Goal: Task Accomplishment & Management: Use online tool/utility

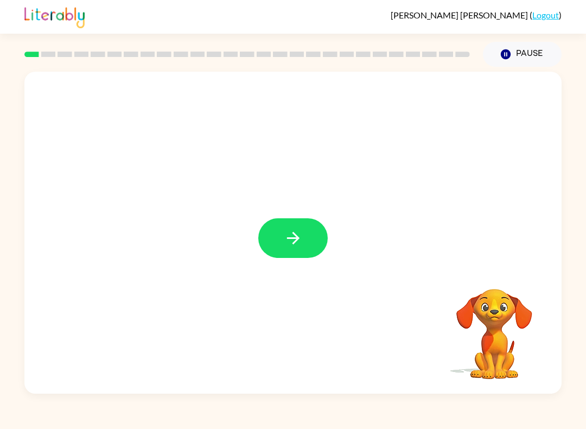
click at [303, 253] on button "button" at bounding box center [292, 238] width 69 height 40
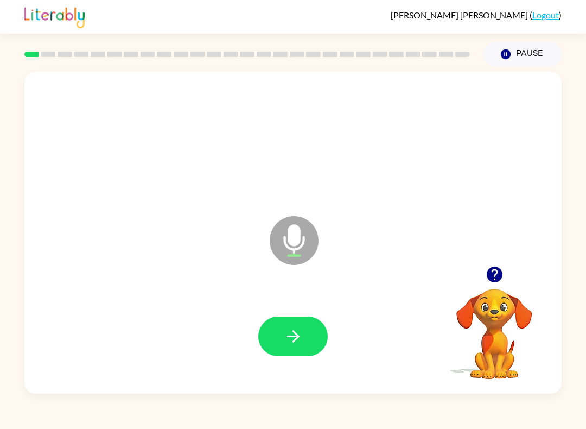
click at [296, 334] on icon "button" at bounding box center [292, 336] width 12 height 12
click at [301, 333] on icon "button" at bounding box center [293, 336] width 19 height 19
click at [302, 334] on icon "button" at bounding box center [293, 336] width 19 height 19
click at [296, 355] on button "button" at bounding box center [292, 336] width 69 height 40
click at [318, 335] on button "button" at bounding box center [292, 336] width 69 height 40
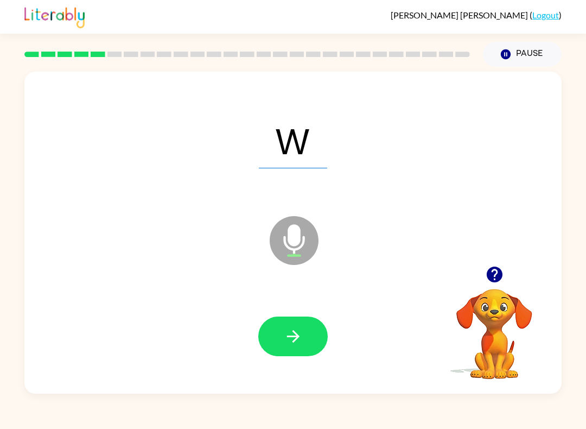
click at [300, 343] on icon "button" at bounding box center [293, 336] width 19 height 19
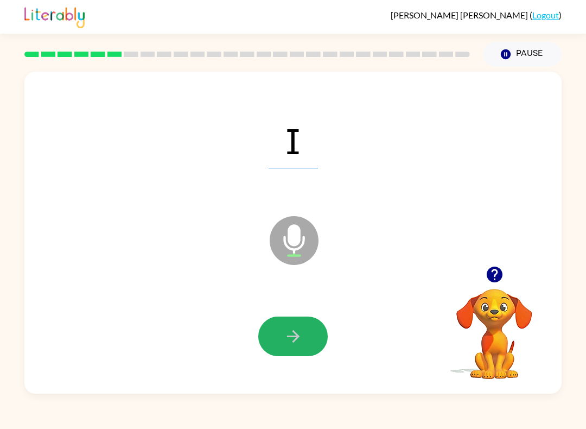
click at [290, 353] on button "button" at bounding box center [292, 336] width 69 height 40
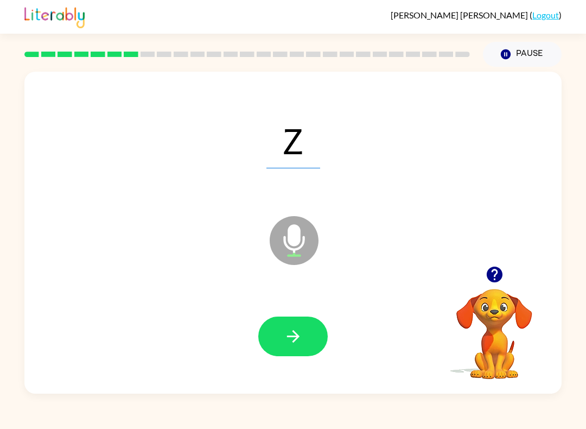
click at [292, 342] on icon "button" at bounding box center [293, 336] width 19 height 19
click at [301, 334] on icon "button" at bounding box center [293, 336] width 19 height 19
click at [284, 333] on icon "button" at bounding box center [293, 336] width 19 height 19
click at [282, 331] on button "button" at bounding box center [292, 336] width 69 height 40
click at [276, 341] on button "button" at bounding box center [292, 336] width 69 height 40
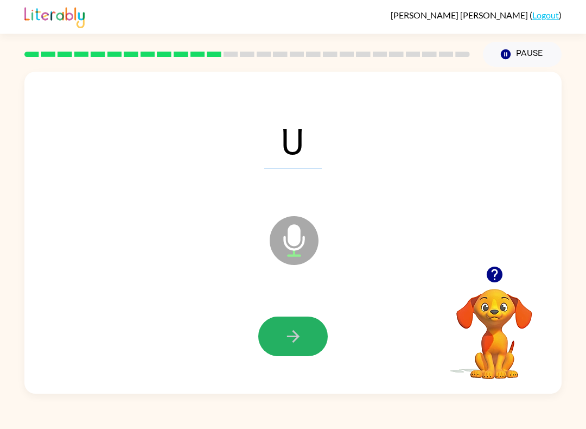
click at [277, 333] on button "button" at bounding box center [292, 336] width 69 height 40
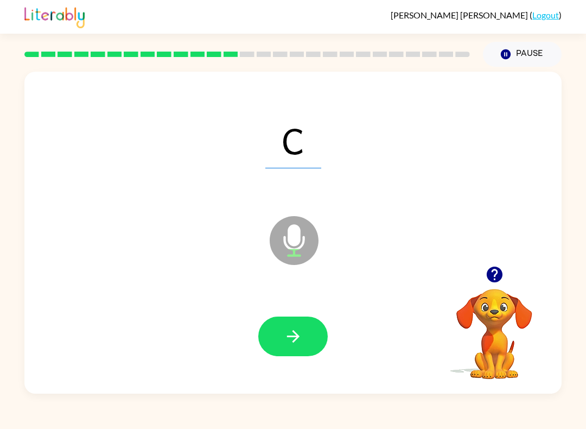
click at [284, 344] on icon "button" at bounding box center [293, 336] width 19 height 19
click at [291, 330] on icon "button" at bounding box center [293, 336] width 19 height 19
click at [296, 332] on icon "button" at bounding box center [293, 336] width 19 height 19
click at [292, 339] on icon "button" at bounding box center [293, 336] width 19 height 19
click at [290, 344] on icon "button" at bounding box center [293, 336] width 19 height 19
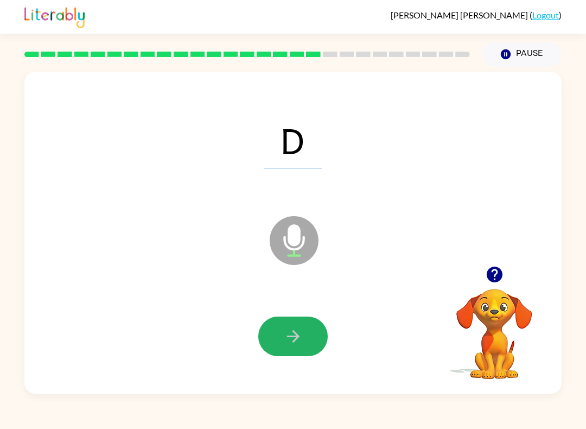
click at [325, 342] on button "button" at bounding box center [292, 336] width 69 height 40
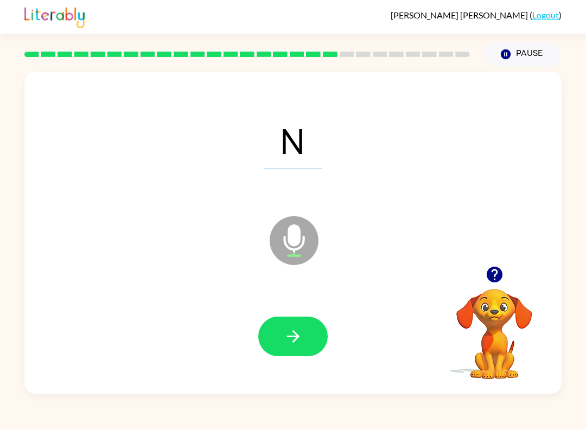
click at [299, 333] on icon "button" at bounding box center [293, 336] width 19 height 19
click at [292, 323] on button "button" at bounding box center [292, 336] width 69 height 40
click at [295, 330] on icon "button" at bounding box center [293, 336] width 19 height 19
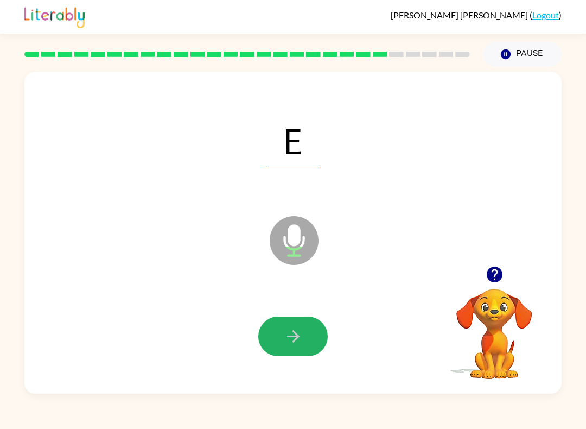
click at [315, 335] on button "button" at bounding box center [292, 336] width 69 height 40
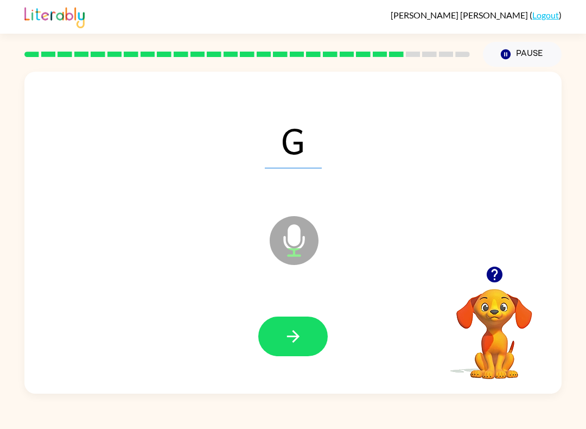
click at [288, 335] on icon "button" at bounding box center [293, 336] width 19 height 19
click at [301, 336] on icon "button" at bounding box center [293, 336] width 19 height 19
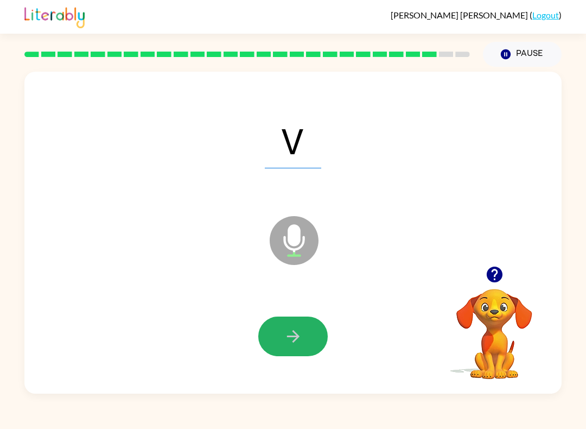
click at [276, 335] on button "button" at bounding box center [292, 336] width 69 height 40
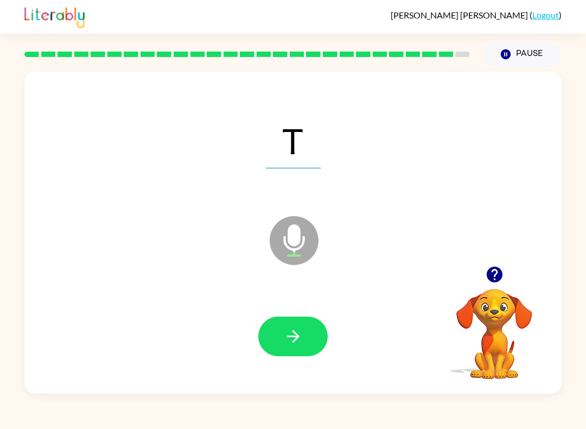
click at [303, 333] on button "button" at bounding box center [292, 336] width 69 height 40
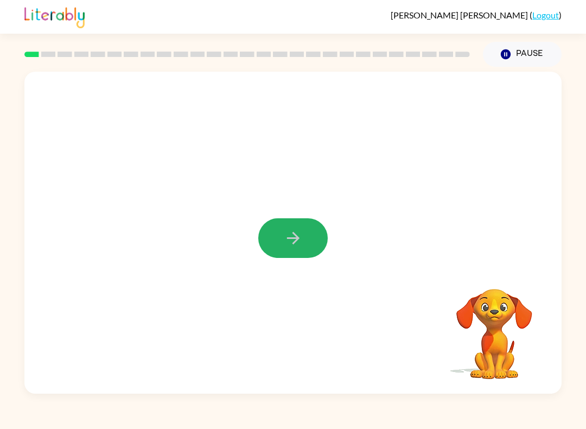
click at [297, 234] on icon "button" at bounding box center [293, 237] width 19 height 19
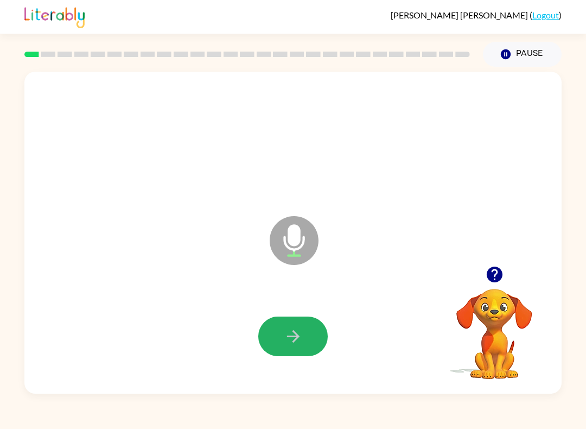
click at [291, 340] on icon "button" at bounding box center [293, 336] width 19 height 19
click at [286, 351] on button "button" at bounding box center [292, 336] width 69 height 40
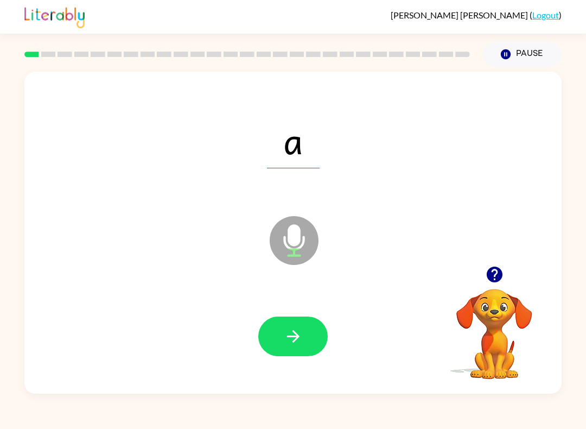
click at [301, 328] on icon "button" at bounding box center [293, 336] width 19 height 19
click at [301, 331] on icon "button" at bounding box center [293, 336] width 19 height 19
click at [298, 334] on icon "button" at bounding box center [293, 336] width 19 height 19
click at [306, 324] on button "button" at bounding box center [292, 336] width 69 height 40
click at [298, 341] on icon "button" at bounding box center [293, 336] width 19 height 19
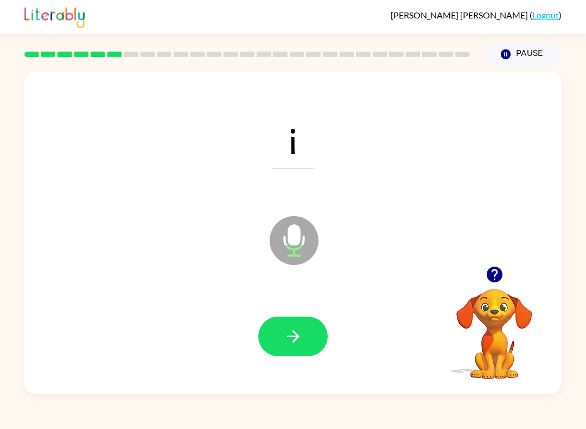
click at [301, 327] on icon "button" at bounding box center [293, 336] width 19 height 19
click at [316, 333] on button "button" at bounding box center [292, 336] width 69 height 40
click at [298, 336] on icon "button" at bounding box center [292, 336] width 12 height 12
click at [303, 337] on button "button" at bounding box center [292, 336] width 69 height 40
click at [309, 328] on button "button" at bounding box center [292, 336] width 69 height 40
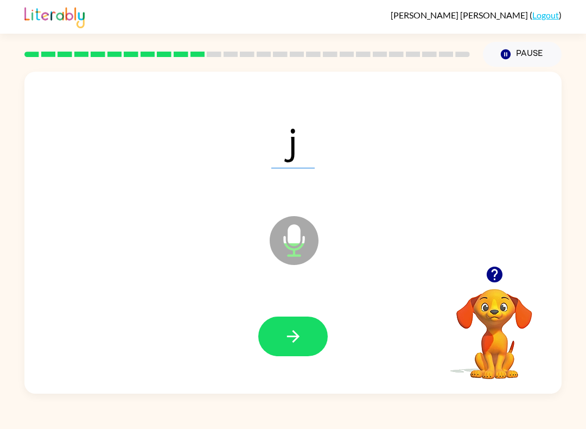
click at [299, 333] on icon "button" at bounding box center [293, 336] width 19 height 19
click at [290, 336] on icon "button" at bounding box center [292, 336] width 12 height 12
click at [300, 329] on icon "button" at bounding box center [293, 336] width 19 height 19
click at [295, 333] on icon "button" at bounding box center [292, 336] width 12 height 12
click at [314, 80] on div "l Microphone The Microphone is here when it is your turn to talk" at bounding box center [292, 233] width 537 height 322
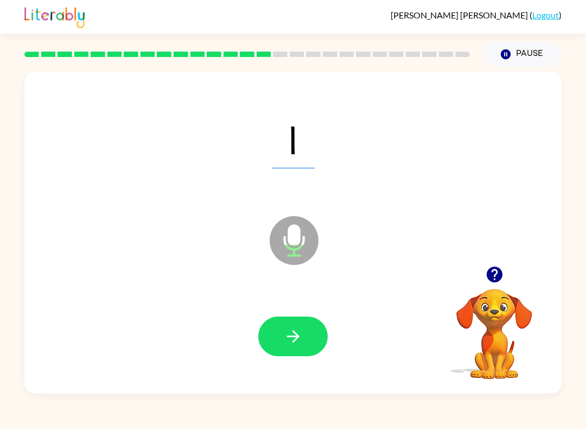
click at [297, 338] on icon "button" at bounding box center [292, 336] width 12 height 12
click at [300, 335] on icon "button" at bounding box center [293, 336] width 19 height 19
click at [528, 43] on button "Pause Pause" at bounding box center [522, 54] width 79 height 25
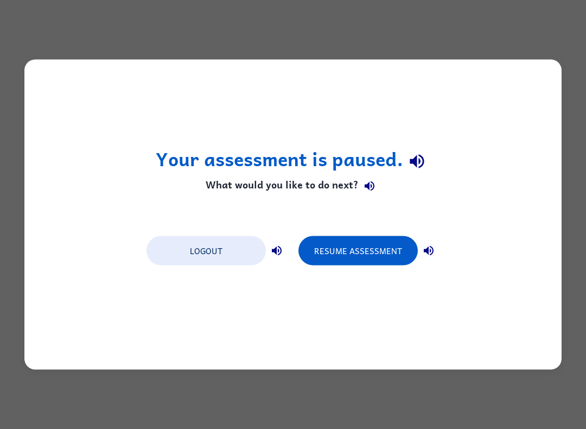
click at [365, 242] on button "Resume Assessment" at bounding box center [357, 250] width 119 height 29
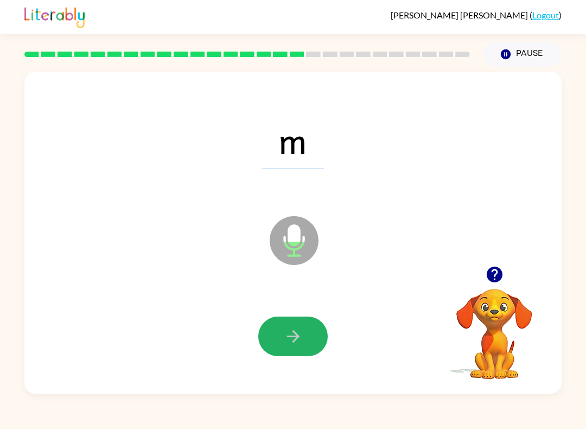
click at [289, 324] on button "button" at bounding box center [292, 336] width 69 height 40
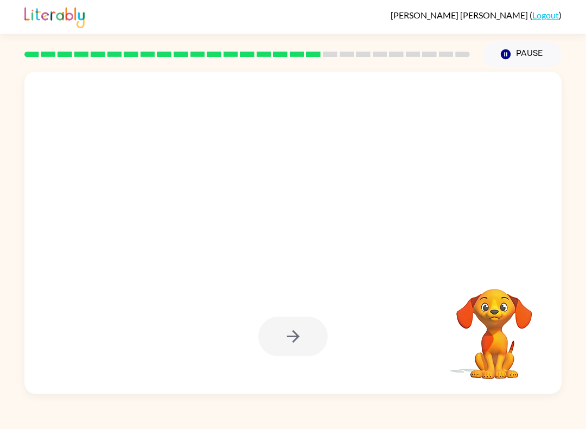
click at [289, 193] on div at bounding box center [266, 212] width 463 height 43
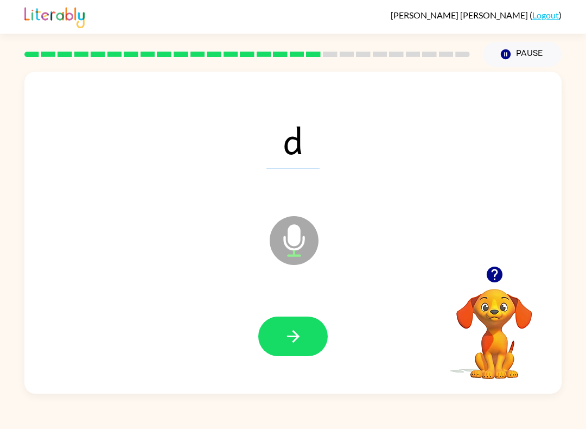
click at [306, 336] on button "button" at bounding box center [292, 336] width 69 height 40
click at [304, 331] on button "button" at bounding box center [292, 336] width 69 height 40
click at [305, 324] on button "button" at bounding box center [292, 336] width 69 height 40
click at [302, 334] on icon "button" at bounding box center [293, 336] width 19 height 19
click at [294, 338] on icon "button" at bounding box center [293, 336] width 19 height 19
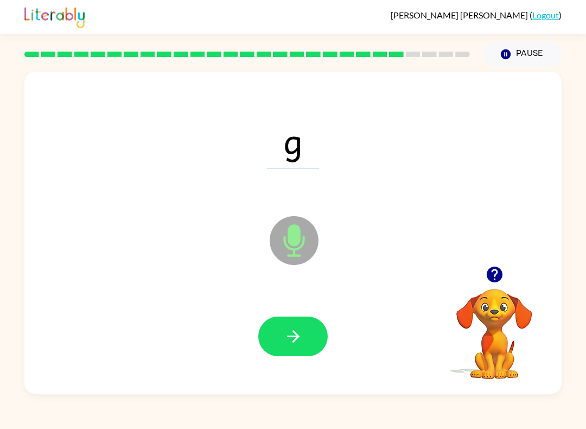
click at [298, 327] on icon "button" at bounding box center [293, 336] width 19 height 19
click at [312, 326] on button "button" at bounding box center [292, 336] width 69 height 40
click at [284, 339] on icon "button" at bounding box center [293, 336] width 19 height 19
click at [310, 325] on button "button" at bounding box center [292, 336] width 69 height 40
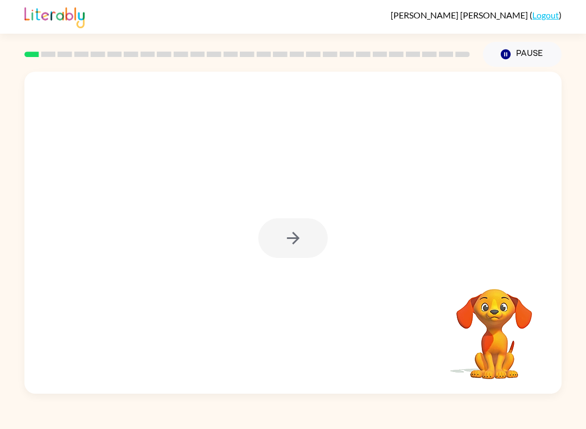
click at [290, 242] on div at bounding box center [292, 238] width 69 height 40
click at [294, 225] on button "button" at bounding box center [292, 238] width 69 height 40
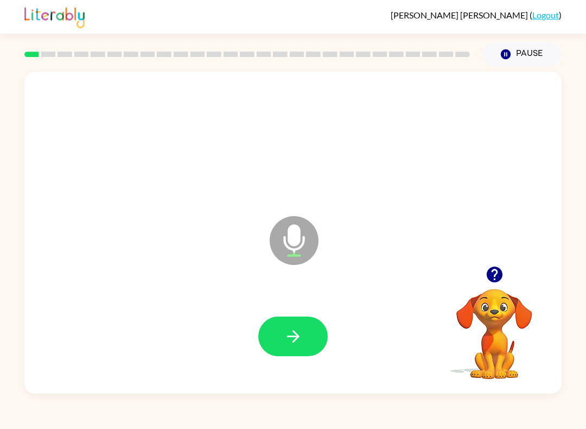
click at [298, 332] on icon "button" at bounding box center [293, 336] width 19 height 19
click at [293, 347] on button "button" at bounding box center [292, 336] width 69 height 40
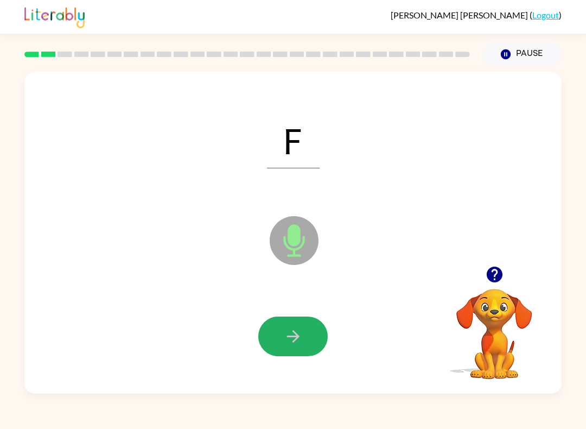
click at [304, 332] on button "button" at bounding box center [292, 336] width 69 height 40
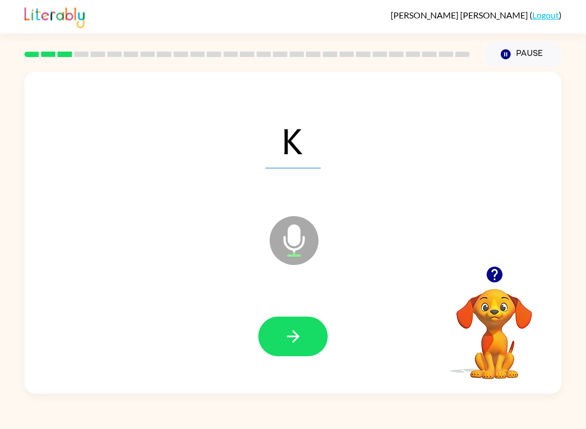
click at [273, 332] on button "button" at bounding box center [292, 336] width 69 height 40
click at [287, 349] on button "button" at bounding box center [292, 336] width 69 height 40
click at [296, 343] on icon "button" at bounding box center [293, 336] width 19 height 19
click at [299, 341] on icon "button" at bounding box center [293, 336] width 19 height 19
click at [303, 337] on button "button" at bounding box center [292, 336] width 69 height 40
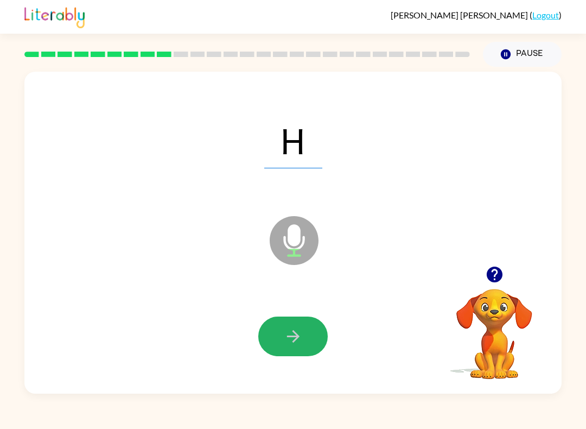
click at [304, 328] on button "button" at bounding box center [292, 336] width 69 height 40
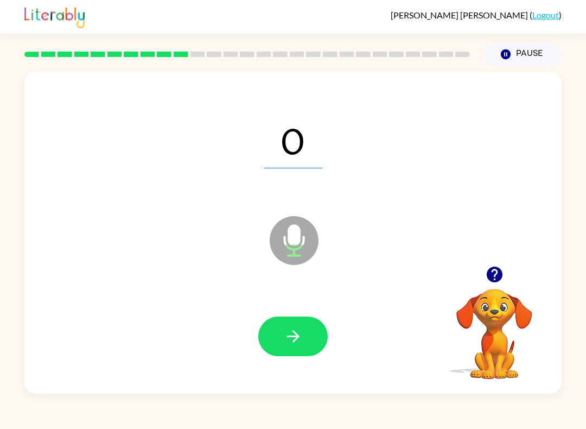
click at [280, 329] on button "button" at bounding box center [292, 336] width 69 height 40
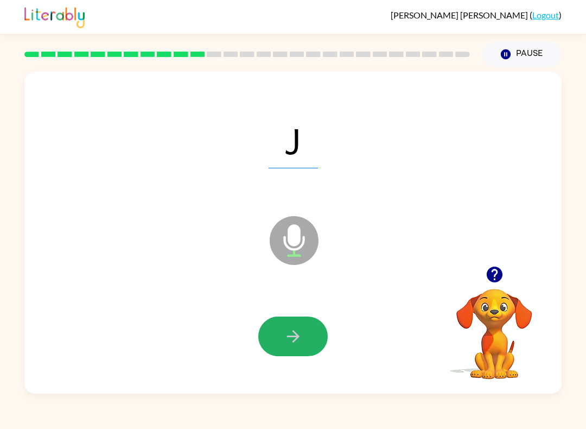
click at [305, 332] on button "button" at bounding box center [292, 336] width 69 height 40
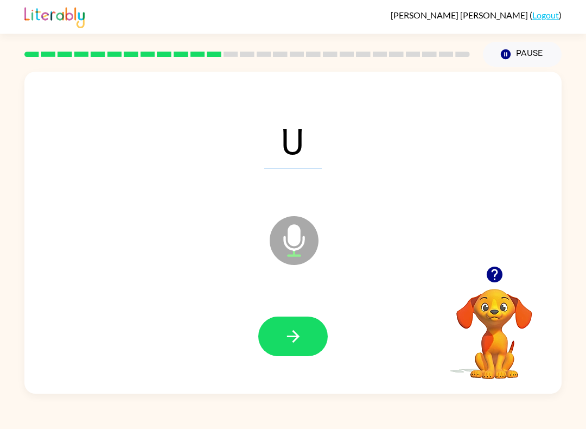
click at [298, 337] on icon "button" at bounding box center [292, 336] width 12 height 12
click at [295, 343] on icon "button" at bounding box center [293, 336] width 19 height 19
click at [293, 356] on button "button" at bounding box center [292, 336] width 69 height 40
click at [266, 356] on div at bounding box center [292, 336] width 69 height 40
click at [299, 333] on icon "button" at bounding box center [293, 336] width 19 height 19
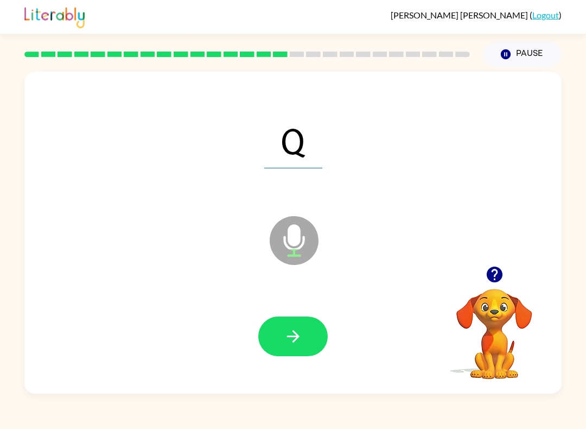
click at [317, 329] on button "button" at bounding box center [292, 336] width 69 height 40
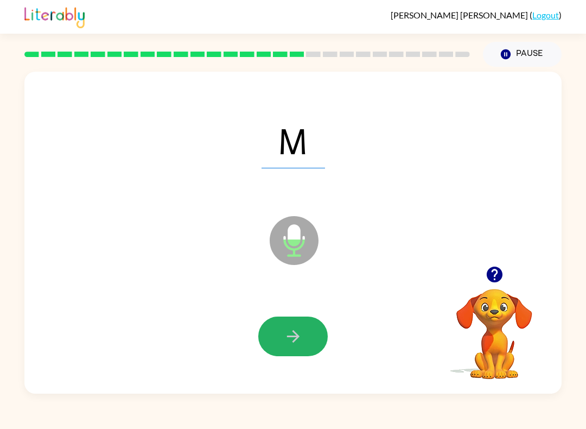
click at [306, 341] on button "button" at bounding box center [292, 336] width 69 height 40
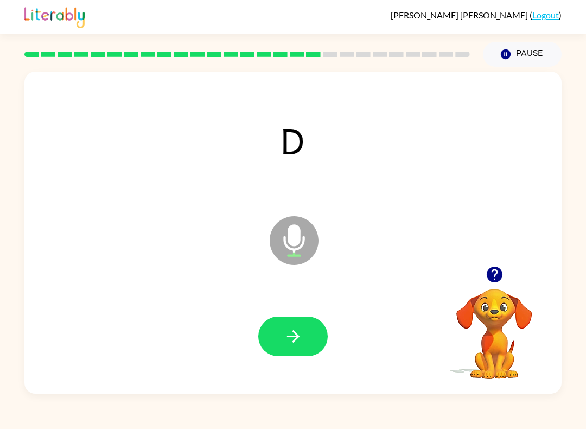
click at [298, 332] on icon "button" at bounding box center [293, 336] width 19 height 19
click at [291, 334] on icon "button" at bounding box center [293, 336] width 19 height 19
click at [297, 328] on icon "button" at bounding box center [293, 336] width 19 height 19
click at [299, 333] on icon "button" at bounding box center [293, 336] width 19 height 19
click at [293, 330] on icon "button" at bounding box center [293, 336] width 19 height 19
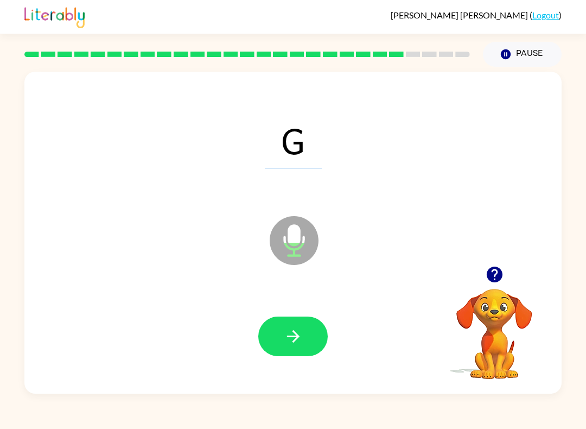
click at [295, 340] on icon "button" at bounding box center [292, 336] width 12 height 12
click at [310, 354] on button "button" at bounding box center [292, 336] width 69 height 40
click at [277, 347] on button "button" at bounding box center [292, 336] width 69 height 40
click at [292, 331] on icon "button" at bounding box center [293, 336] width 19 height 19
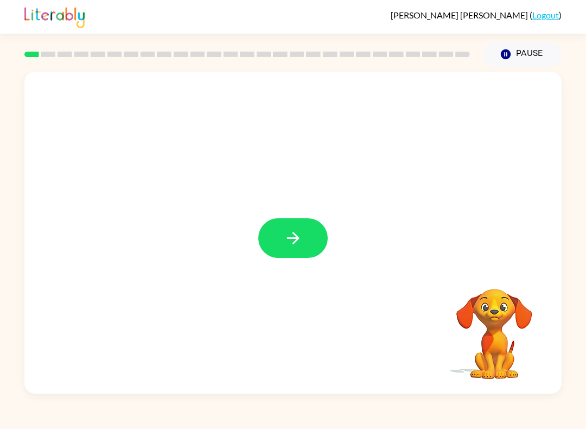
click at [303, 238] on button "button" at bounding box center [292, 238] width 69 height 40
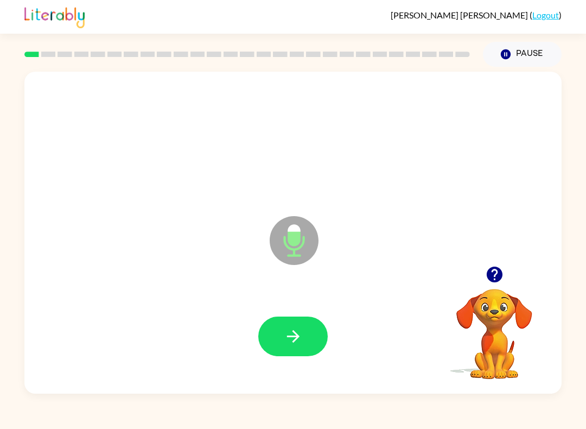
click at [299, 330] on icon "button" at bounding box center [293, 336] width 19 height 19
click at [303, 328] on button "button" at bounding box center [292, 336] width 69 height 40
click at [293, 344] on icon "button" at bounding box center [293, 336] width 19 height 19
click at [290, 331] on icon "button" at bounding box center [293, 336] width 19 height 19
click at [311, 344] on button "button" at bounding box center [292, 336] width 69 height 40
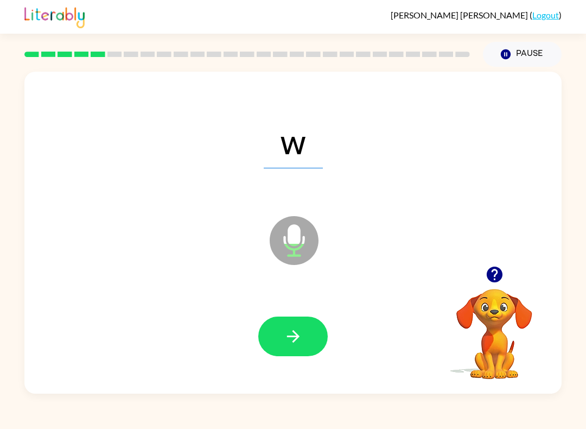
click at [301, 339] on icon "button" at bounding box center [293, 336] width 19 height 19
click at [311, 337] on button "button" at bounding box center [292, 336] width 69 height 40
click at [291, 333] on icon "button" at bounding box center [293, 336] width 19 height 19
click at [303, 317] on button "button" at bounding box center [292, 336] width 69 height 40
click at [318, 323] on button "button" at bounding box center [292, 336] width 69 height 40
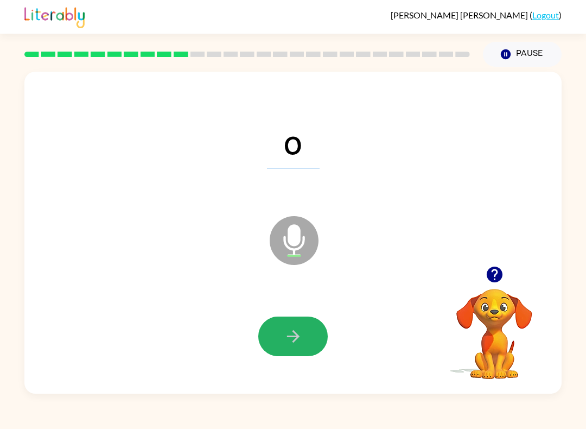
click at [304, 337] on button "button" at bounding box center [292, 336] width 69 height 40
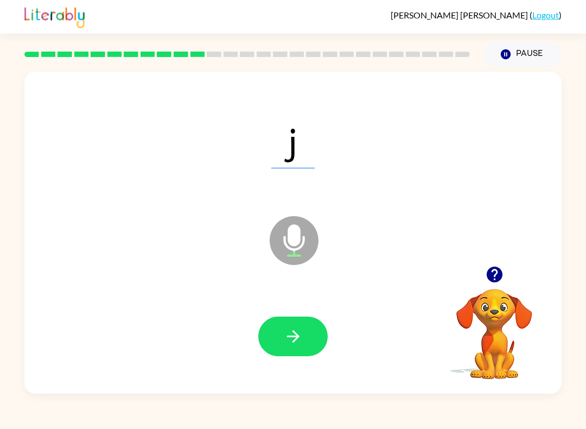
click at [300, 335] on icon "button" at bounding box center [293, 336] width 19 height 19
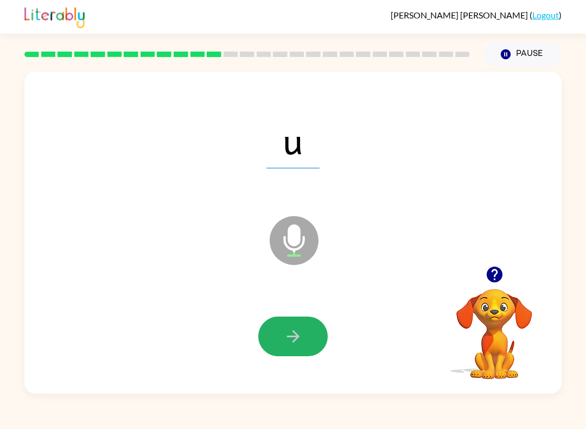
click at [317, 321] on button "button" at bounding box center [292, 336] width 69 height 40
click at [301, 334] on icon "button" at bounding box center [293, 336] width 19 height 19
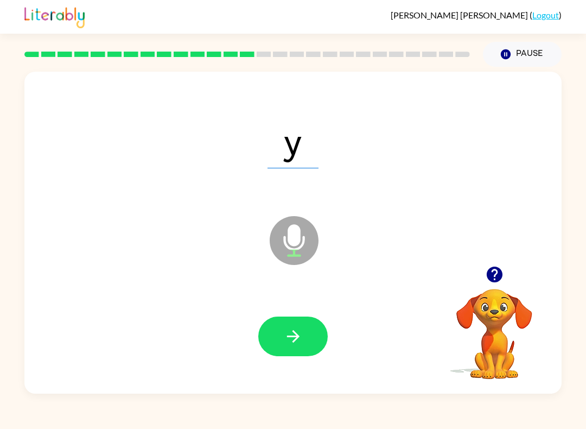
click at [303, 342] on button "button" at bounding box center [292, 336] width 69 height 40
click at [299, 333] on icon "button" at bounding box center [293, 336] width 19 height 19
click at [304, 334] on button "button" at bounding box center [292, 336] width 69 height 40
click at [284, 333] on icon "button" at bounding box center [293, 336] width 19 height 19
click at [295, 343] on icon "button" at bounding box center [293, 336] width 19 height 19
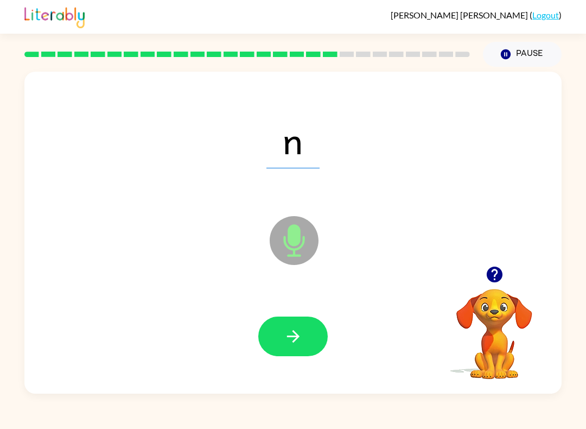
click at [309, 342] on button "button" at bounding box center [292, 336] width 69 height 40
click at [308, 332] on button "button" at bounding box center [292, 336] width 69 height 40
click at [298, 340] on icon "button" at bounding box center [293, 336] width 19 height 19
click at [317, 334] on button "button" at bounding box center [292, 336] width 69 height 40
click at [301, 330] on icon "button" at bounding box center [293, 336] width 19 height 19
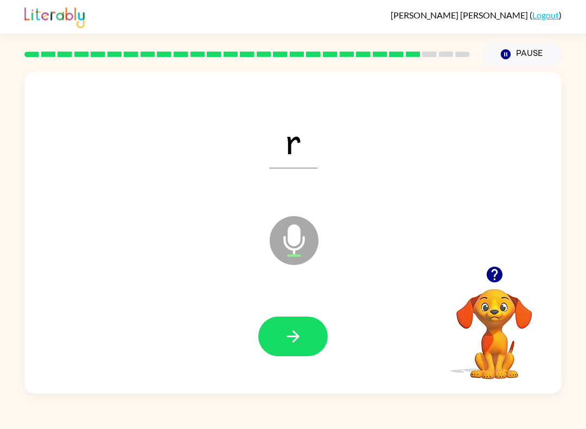
click at [316, 337] on button "button" at bounding box center [292, 336] width 69 height 40
click at [289, 347] on button "button" at bounding box center [292, 336] width 69 height 40
click at [296, 343] on icon "button" at bounding box center [293, 336] width 19 height 19
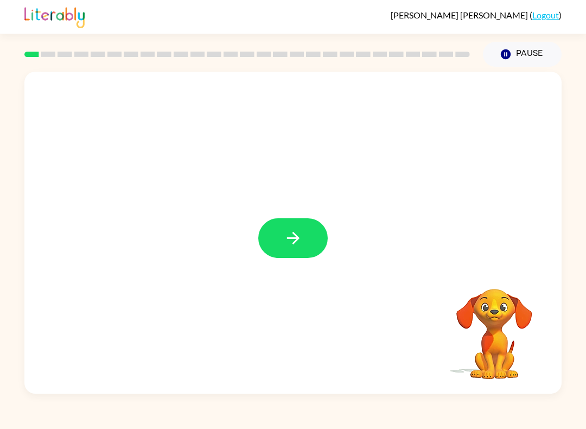
click at [280, 243] on button "button" at bounding box center [292, 238] width 69 height 40
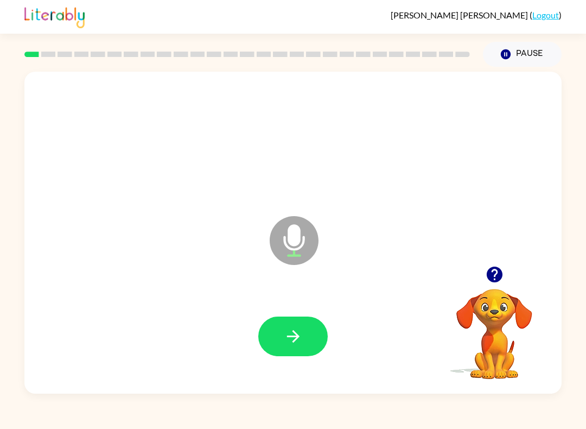
click at [309, 336] on button "button" at bounding box center [292, 336] width 69 height 40
click at [298, 338] on icon "button" at bounding box center [292, 336] width 12 height 12
click at [301, 324] on button "button" at bounding box center [292, 336] width 69 height 40
click at [289, 342] on icon "button" at bounding box center [293, 336] width 19 height 19
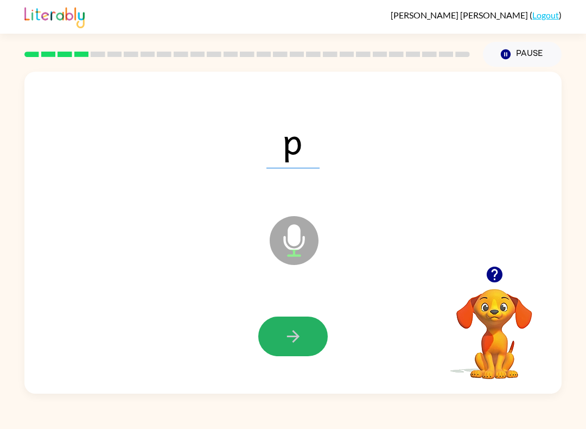
click at [304, 331] on button "button" at bounding box center [292, 336] width 69 height 40
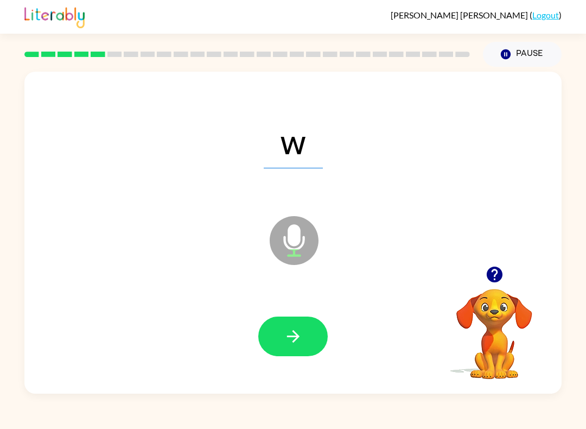
click at [290, 354] on button "button" at bounding box center [292, 336] width 69 height 40
click at [304, 336] on button "button" at bounding box center [292, 336] width 69 height 40
click at [285, 355] on button "button" at bounding box center [292, 336] width 69 height 40
click at [299, 340] on icon "button" at bounding box center [293, 336] width 19 height 19
click at [298, 322] on button "button" at bounding box center [292, 336] width 69 height 40
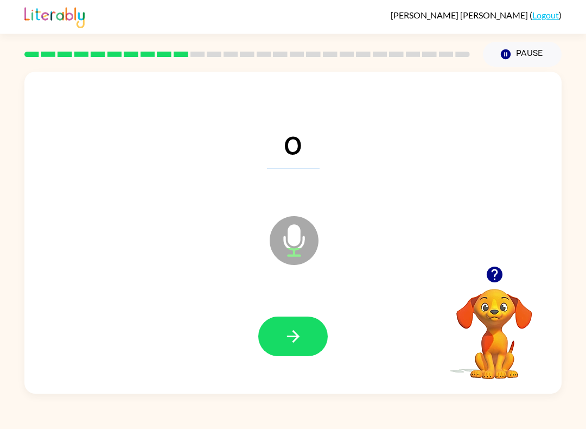
click at [291, 332] on icon "button" at bounding box center [293, 336] width 19 height 19
click at [308, 340] on button "button" at bounding box center [292, 336] width 69 height 40
click at [298, 328] on icon "button" at bounding box center [293, 336] width 19 height 19
click at [302, 333] on icon "button" at bounding box center [293, 336] width 19 height 19
click at [270, 333] on button "button" at bounding box center [292, 336] width 69 height 40
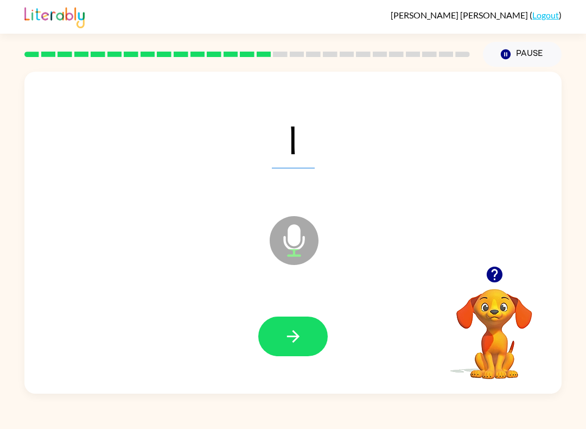
click at [296, 353] on button "button" at bounding box center [292, 336] width 69 height 40
click at [279, 342] on button "button" at bounding box center [292, 336] width 69 height 40
click at [285, 298] on div at bounding box center [292, 336] width 515 height 93
click at [252, 322] on div at bounding box center [292, 336] width 515 height 93
click at [286, 340] on icon "button" at bounding box center [293, 336] width 19 height 19
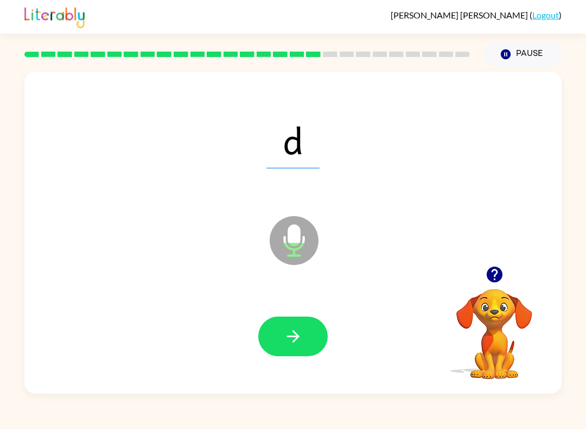
click at [284, 374] on div at bounding box center [292, 336] width 515 height 93
click at [298, 330] on icon "button" at bounding box center [293, 336] width 19 height 19
click at [323, 331] on button "button" at bounding box center [292, 336] width 69 height 40
click at [306, 327] on button "button" at bounding box center [292, 336] width 69 height 40
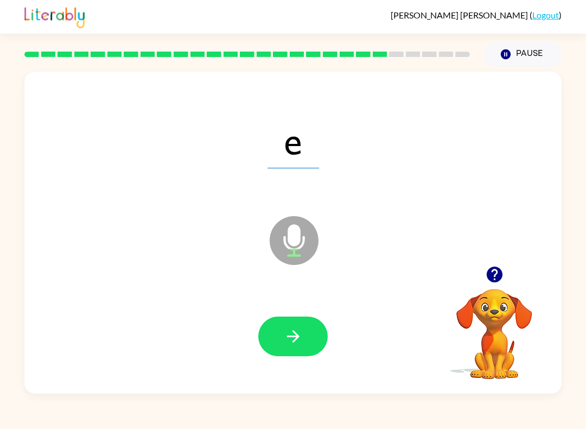
click at [311, 335] on button "button" at bounding box center [292, 336] width 69 height 40
click at [297, 340] on icon "button" at bounding box center [293, 336] width 19 height 19
click at [294, 334] on icon "button" at bounding box center [293, 336] width 19 height 19
click at [308, 333] on button "button" at bounding box center [292, 336] width 69 height 40
click at [305, 336] on button "button" at bounding box center [292, 336] width 69 height 40
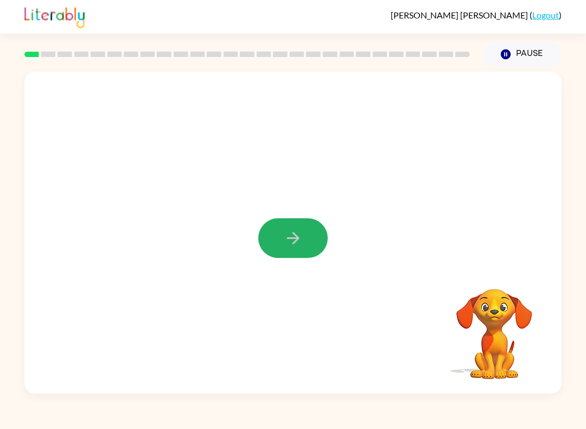
click at [311, 233] on button "button" at bounding box center [292, 238] width 69 height 40
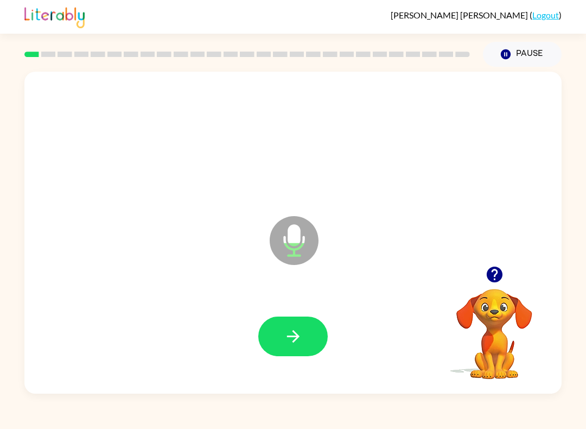
click at [311, 330] on button "button" at bounding box center [292, 336] width 69 height 40
click at [308, 334] on button "button" at bounding box center [292, 336] width 69 height 40
click at [302, 333] on icon "button" at bounding box center [293, 336] width 19 height 19
click at [290, 343] on icon "button" at bounding box center [293, 336] width 19 height 19
click at [302, 333] on icon "button" at bounding box center [293, 336] width 19 height 19
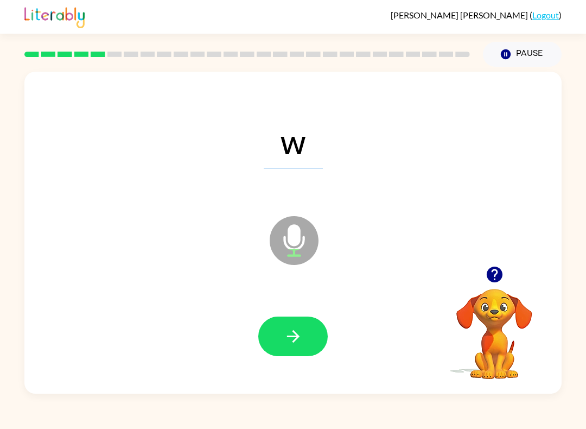
click at [308, 328] on button "button" at bounding box center [292, 336] width 69 height 40
click at [303, 335] on button "button" at bounding box center [292, 336] width 69 height 40
click at [308, 327] on button "button" at bounding box center [292, 336] width 69 height 40
click at [301, 338] on icon "button" at bounding box center [293, 336] width 19 height 19
click at [315, 337] on button "button" at bounding box center [292, 336] width 69 height 40
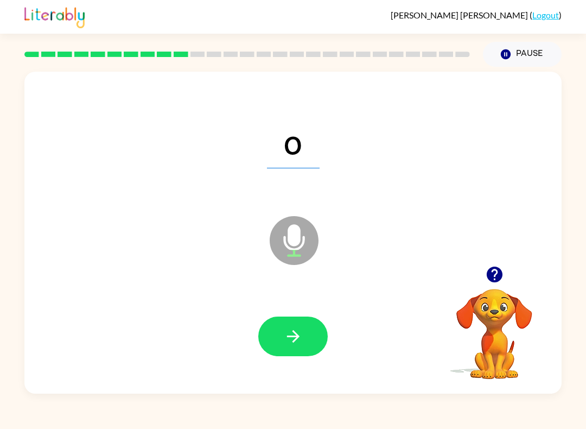
click at [302, 334] on icon "button" at bounding box center [293, 336] width 19 height 19
click at [302, 323] on button "button" at bounding box center [292, 336] width 69 height 40
click at [302, 325] on button "button" at bounding box center [292, 336] width 69 height 40
click at [302, 334] on icon "button" at bounding box center [293, 336] width 19 height 19
click at [298, 335] on icon "button" at bounding box center [293, 336] width 19 height 19
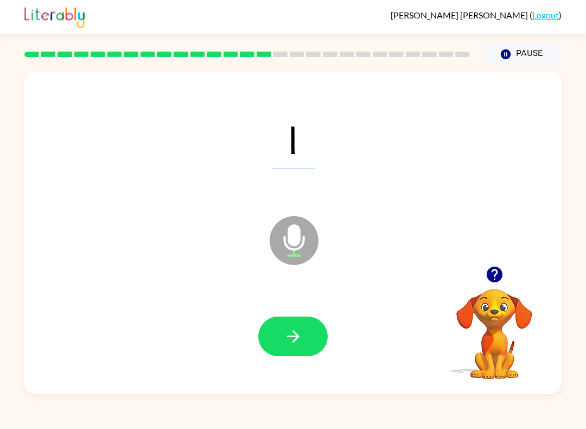
click at [317, 325] on button "button" at bounding box center [292, 336] width 69 height 40
click at [305, 332] on button "button" at bounding box center [292, 336] width 69 height 40
click at [302, 331] on icon "button" at bounding box center [293, 336] width 19 height 19
click at [314, 328] on button "button" at bounding box center [292, 336] width 69 height 40
click at [525, 52] on button "Pause Pause" at bounding box center [522, 54] width 79 height 25
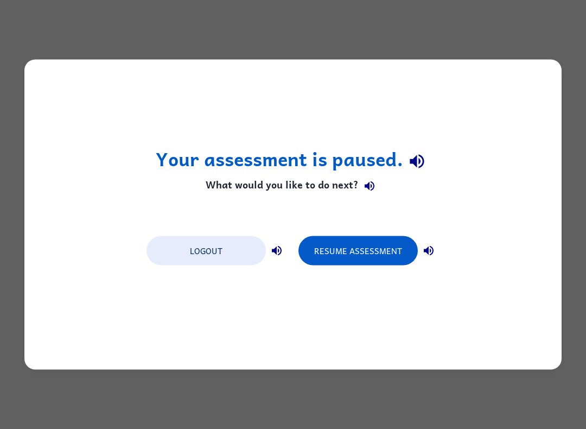
click at [377, 244] on button "Resume Assessment" at bounding box center [357, 250] width 119 height 29
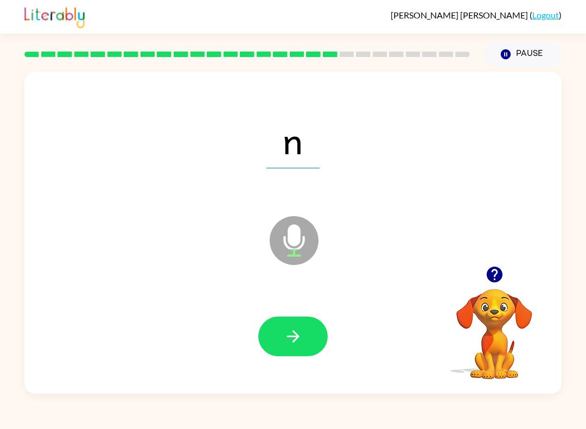
click at [321, 329] on button "button" at bounding box center [292, 336] width 69 height 40
click at [314, 329] on button "button" at bounding box center [292, 336] width 69 height 40
click at [314, 331] on button "button" at bounding box center [292, 336] width 69 height 40
click at [304, 330] on button "button" at bounding box center [292, 336] width 69 height 40
click at [311, 331] on button "button" at bounding box center [292, 336] width 69 height 40
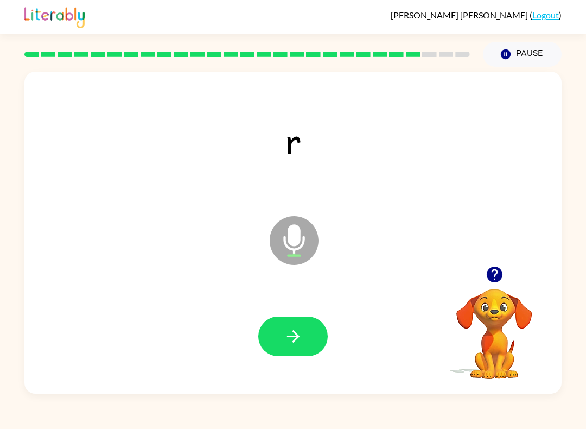
click at [302, 331] on icon "button" at bounding box center [293, 336] width 19 height 19
click at [306, 334] on button "button" at bounding box center [292, 336] width 69 height 40
click at [305, 331] on button "button" at bounding box center [292, 336] width 69 height 40
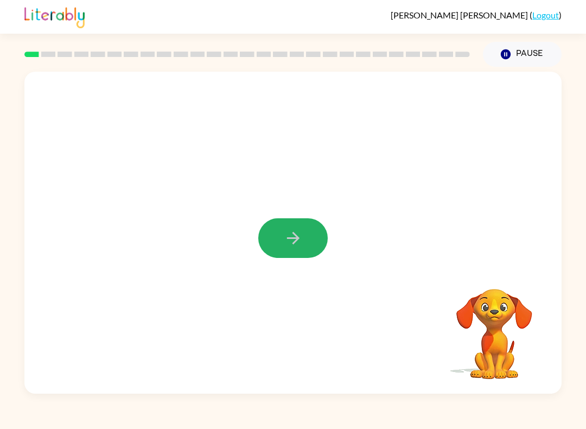
click at [319, 228] on button "button" at bounding box center [292, 238] width 69 height 40
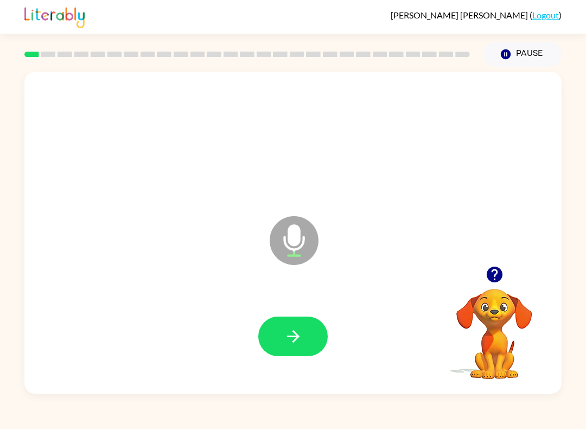
click at [297, 342] on icon "button" at bounding box center [293, 336] width 19 height 19
click at [302, 349] on button "button" at bounding box center [292, 336] width 69 height 40
click at [280, 350] on button "button" at bounding box center [292, 336] width 69 height 40
click at [308, 335] on button "button" at bounding box center [292, 336] width 69 height 40
click at [312, 318] on button "button" at bounding box center [292, 336] width 69 height 40
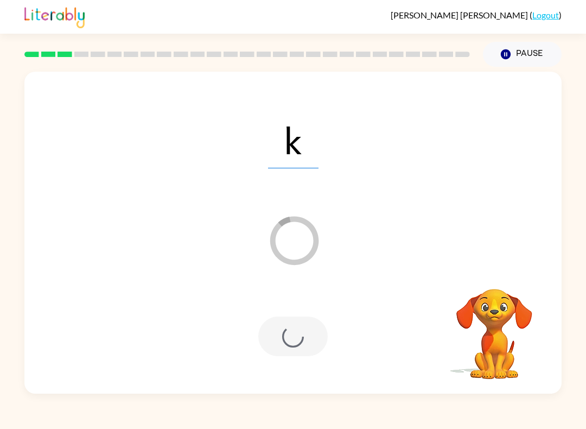
click at [297, 346] on div at bounding box center [292, 336] width 69 height 40
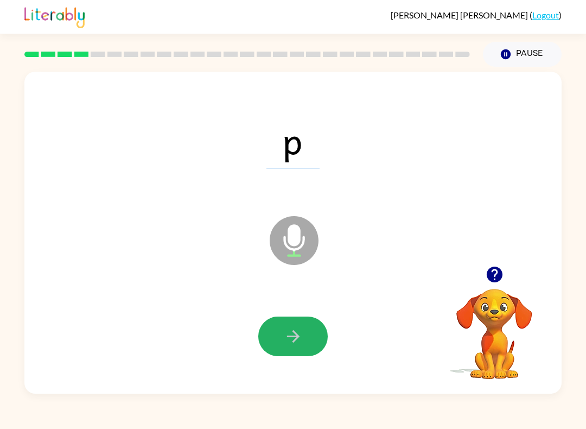
click at [284, 340] on icon "button" at bounding box center [293, 336] width 19 height 19
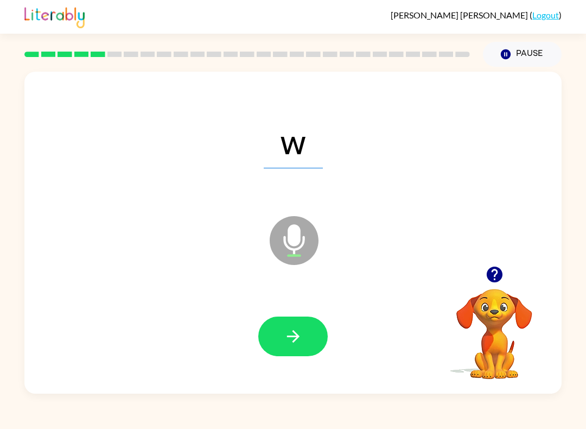
click at [298, 331] on icon "button" at bounding box center [293, 336] width 19 height 19
click at [312, 334] on button "button" at bounding box center [292, 336] width 69 height 40
click at [291, 339] on icon "button" at bounding box center [293, 336] width 19 height 19
click at [314, 340] on button "button" at bounding box center [292, 336] width 69 height 40
click at [300, 334] on icon "button" at bounding box center [293, 336] width 19 height 19
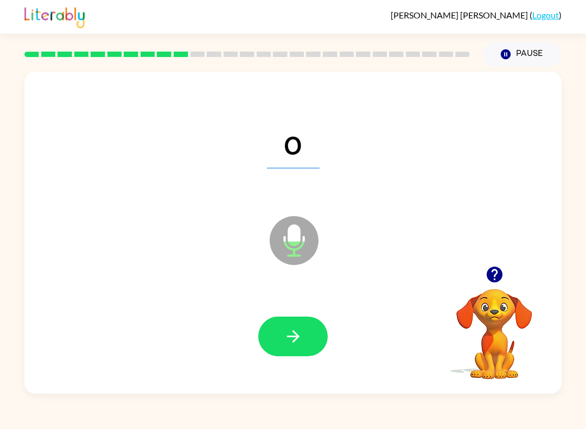
click at [302, 343] on icon "button" at bounding box center [293, 336] width 19 height 19
click at [304, 328] on button "button" at bounding box center [292, 336] width 69 height 40
click at [292, 351] on button "button" at bounding box center [292, 336] width 69 height 40
click at [313, 349] on button "button" at bounding box center [292, 336] width 69 height 40
click at [298, 338] on icon "button" at bounding box center [293, 336] width 19 height 19
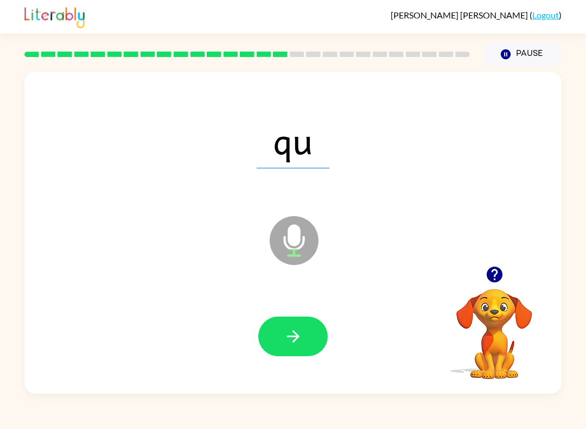
click at [296, 333] on icon "button" at bounding box center [293, 336] width 19 height 19
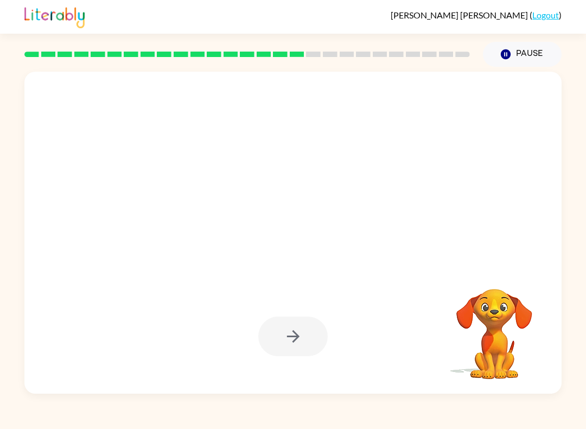
click at [306, 334] on div at bounding box center [292, 336] width 69 height 40
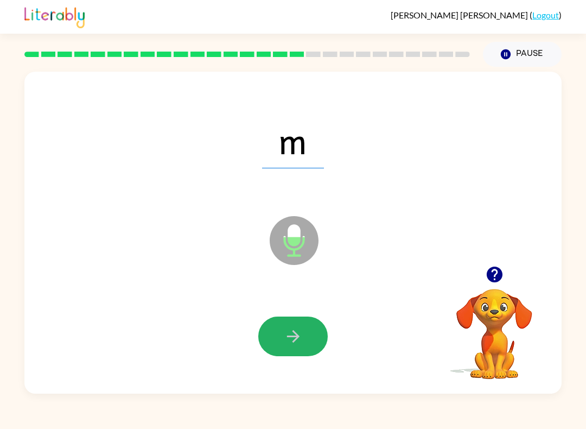
click at [296, 344] on icon "button" at bounding box center [293, 336] width 19 height 19
click at [303, 340] on button "button" at bounding box center [292, 336] width 69 height 40
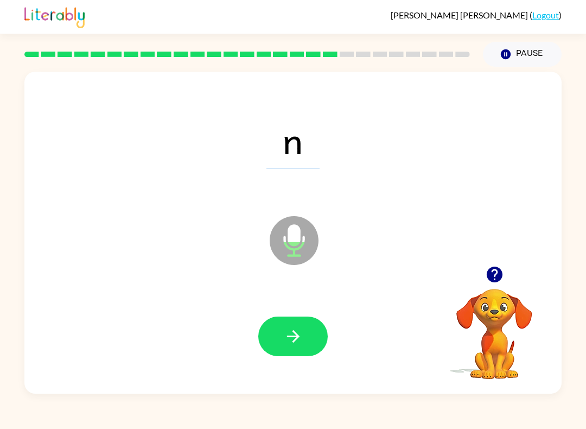
click at [300, 349] on button "button" at bounding box center [292, 336] width 69 height 40
click at [314, 332] on button "button" at bounding box center [292, 336] width 69 height 40
click at [317, 327] on button "button" at bounding box center [292, 336] width 69 height 40
click at [303, 335] on button "button" at bounding box center [292, 336] width 69 height 40
click at [278, 337] on button "button" at bounding box center [292, 336] width 69 height 40
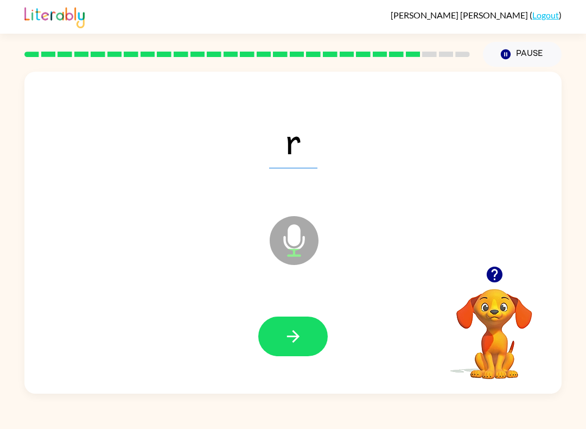
click at [302, 353] on button "button" at bounding box center [292, 336] width 69 height 40
click at [296, 345] on icon "button" at bounding box center [293, 336] width 19 height 19
click at [305, 327] on button "button" at bounding box center [292, 336] width 69 height 40
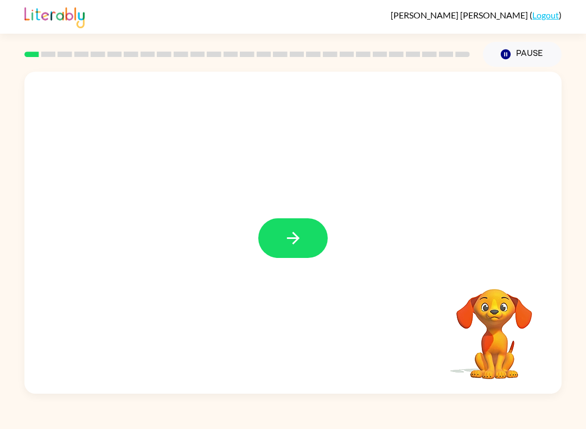
click at [279, 237] on button "button" at bounding box center [292, 238] width 69 height 40
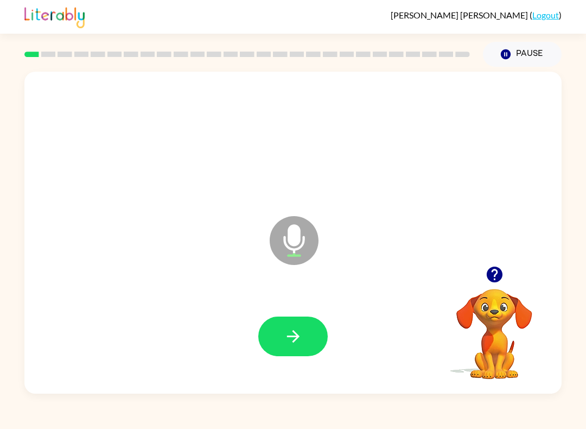
click at [302, 336] on icon "button" at bounding box center [293, 336] width 19 height 19
click at [297, 340] on icon "button" at bounding box center [293, 336] width 19 height 19
click at [299, 335] on icon "button" at bounding box center [293, 336] width 19 height 19
click at [307, 333] on button "button" at bounding box center [292, 336] width 69 height 40
click at [293, 338] on icon "button" at bounding box center [293, 336] width 19 height 19
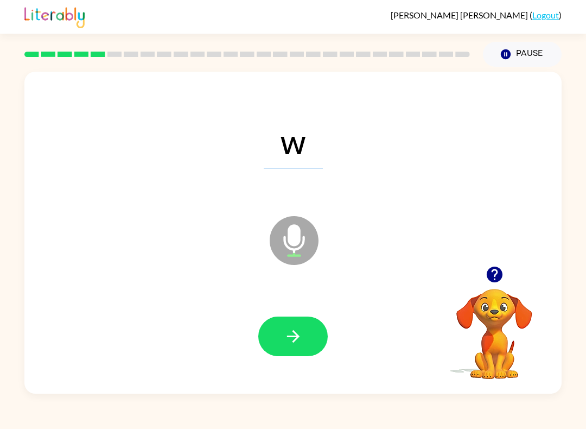
click at [299, 343] on icon "button" at bounding box center [293, 336] width 19 height 19
click at [303, 339] on button "button" at bounding box center [292, 336] width 69 height 40
click at [308, 331] on button "button" at bounding box center [292, 336] width 69 height 40
click at [290, 334] on icon "button" at bounding box center [293, 336] width 19 height 19
click at [303, 327] on button "button" at bounding box center [292, 336] width 69 height 40
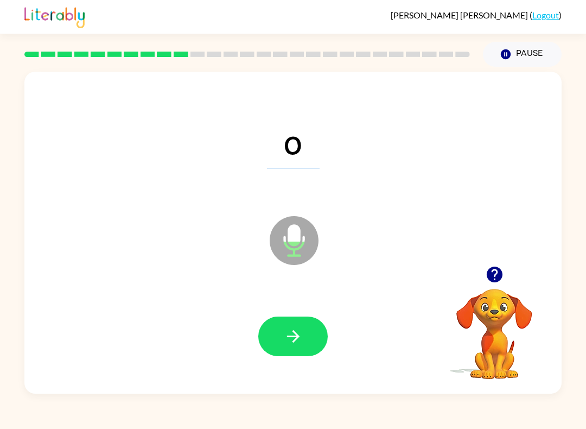
click at [301, 336] on icon "button" at bounding box center [293, 336] width 19 height 19
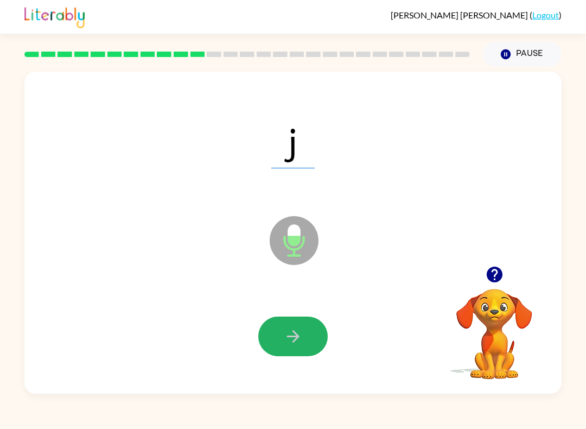
click at [296, 339] on icon "button" at bounding box center [292, 336] width 12 height 12
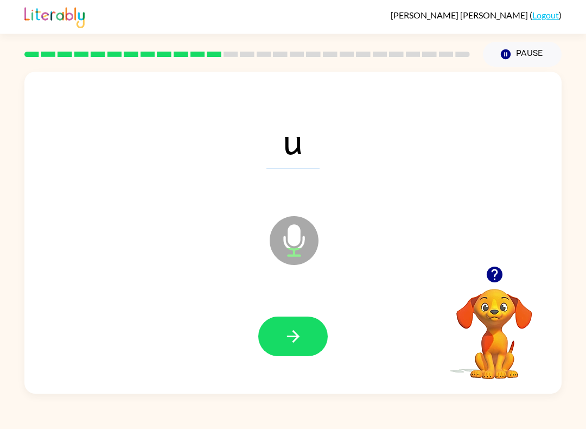
click at [306, 335] on button "button" at bounding box center [292, 336] width 69 height 40
click at [308, 336] on button "button" at bounding box center [292, 336] width 69 height 40
click at [313, 339] on button "button" at bounding box center [292, 336] width 69 height 40
click at [302, 335] on icon "button" at bounding box center [293, 336] width 19 height 19
click at [325, 325] on div at bounding box center [292, 336] width 69 height 40
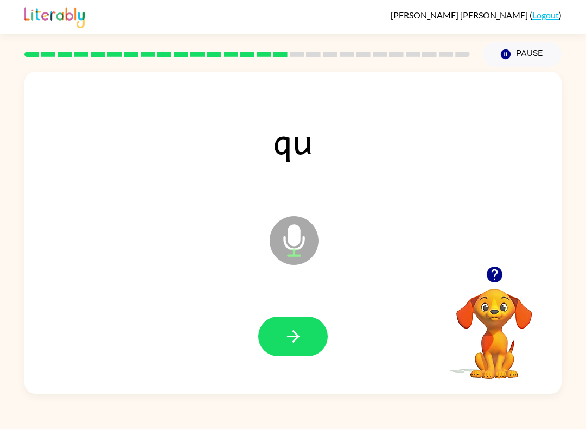
click at [309, 329] on button "button" at bounding box center [292, 336] width 69 height 40
click at [299, 340] on icon "button" at bounding box center [293, 336] width 19 height 19
click at [295, 334] on icon "button" at bounding box center [292, 336] width 12 height 12
click at [306, 337] on button "button" at bounding box center [292, 336] width 69 height 40
click at [301, 337] on icon "button" at bounding box center [293, 336] width 19 height 19
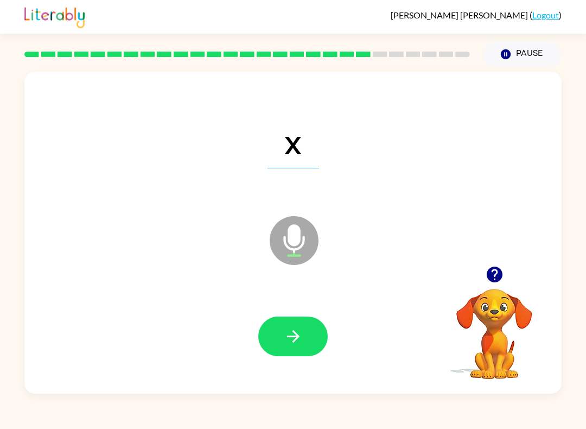
click at [311, 337] on button "button" at bounding box center [292, 336] width 69 height 40
click at [310, 331] on button "button" at bounding box center [292, 336] width 69 height 40
click at [302, 325] on button "button" at bounding box center [292, 336] width 69 height 40
click at [299, 333] on icon "button" at bounding box center [293, 336] width 19 height 19
click at [311, 335] on button "button" at bounding box center [292, 336] width 69 height 40
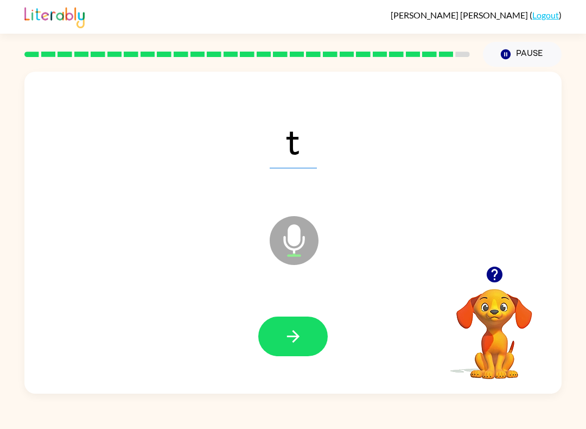
click at [312, 328] on button "button" at bounding box center [292, 336] width 69 height 40
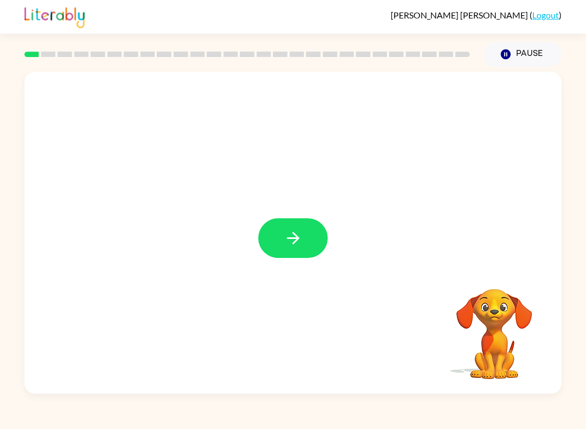
click at [292, 247] on icon "button" at bounding box center [293, 237] width 19 height 19
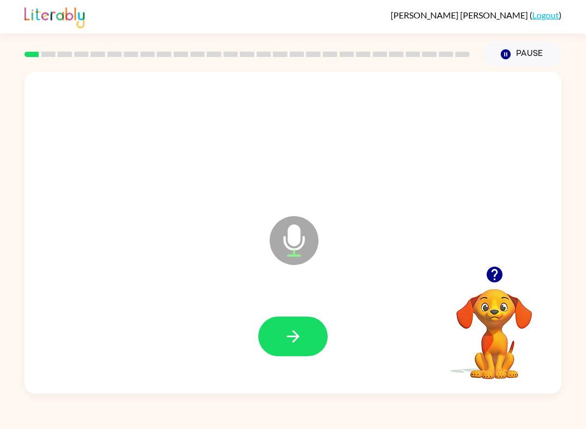
click at [289, 344] on icon "button" at bounding box center [293, 336] width 19 height 19
click at [295, 340] on icon "button" at bounding box center [292, 336] width 12 height 12
click at [308, 324] on button "button" at bounding box center [292, 336] width 69 height 40
click at [287, 338] on icon "button" at bounding box center [293, 336] width 19 height 19
click at [286, 337] on icon "button" at bounding box center [293, 336] width 19 height 19
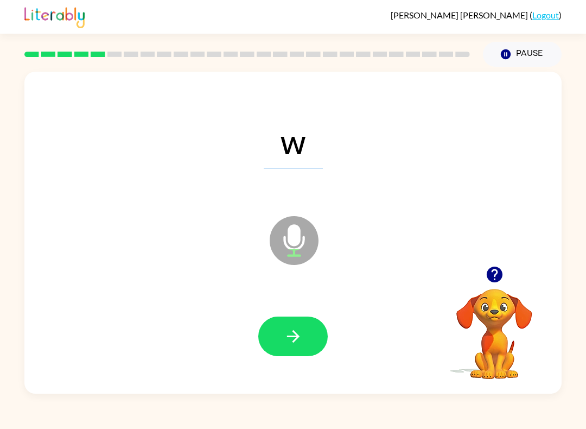
click at [286, 335] on icon "button" at bounding box center [293, 336] width 19 height 19
click at [296, 336] on icon "button" at bounding box center [292, 336] width 12 height 12
click at [290, 337] on icon "button" at bounding box center [293, 336] width 19 height 19
click at [286, 346] on icon "button" at bounding box center [293, 336] width 19 height 19
click at [306, 333] on button "button" at bounding box center [292, 336] width 69 height 40
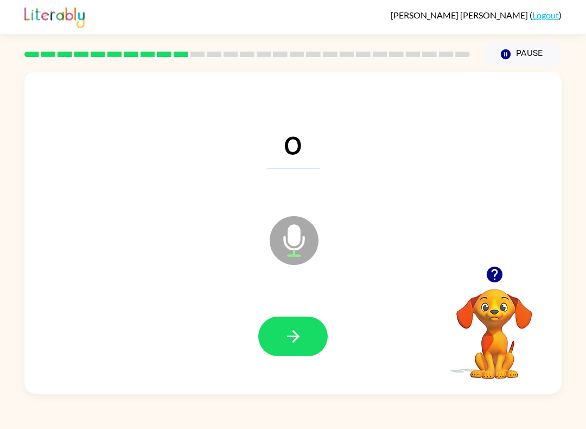
click at [288, 344] on icon "button" at bounding box center [293, 336] width 19 height 19
click at [306, 329] on button "button" at bounding box center [292, 336] width 69 height 40
click at [298, 336] on icon "button" at bounding box center [292, 336] width 12 height 12
click at [301, 332] on icon "button" at bounding box center [293, 336] width 19 height 19
click at [288, 347] on button "button" at bounding box center [292, 336] width 69 height 40
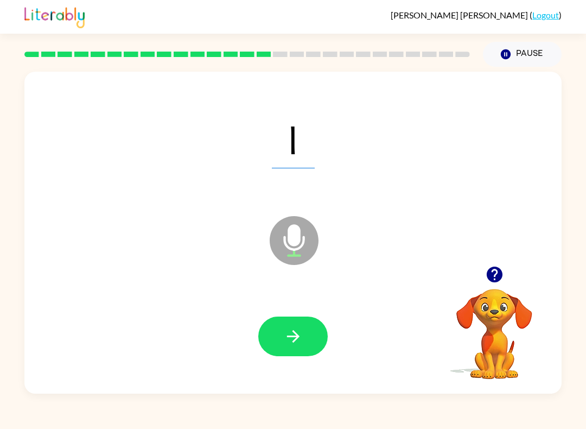
click at [276, 343] on button "button" at bounding box center [292, 336] width 69 height 40
click at [298, 346] on icon "button" at bounding box center [293, 336] width 19 height 19
click at [311, 331] on button "button" at bounding box center [292, 336] width 69 height 40
click at [293, 345] on icon "button" at bounding box center [293, 336] width 19 height 19
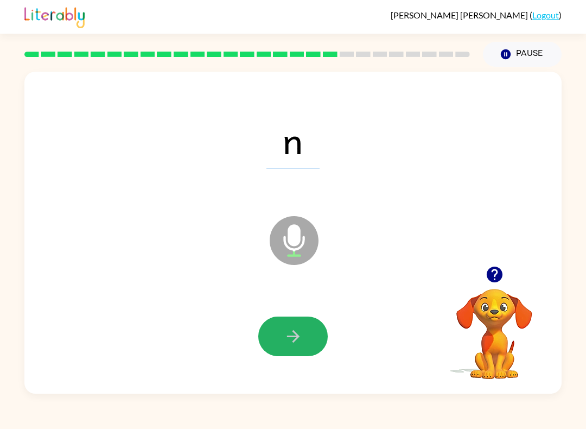
click at [294, 354] on button "button" at bounding box center [292, 336] width 69 height 40
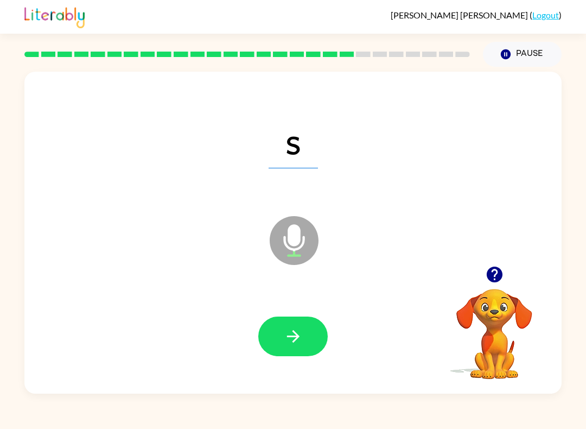
click at [298, 332] on icon "button" at bounding box center [293, 336] width 19 height 19
click at [275, 339] on button "button" at bounding box center [292, 336] width 69 height 40
click at [305, 335] on button "button" at bounding box center [292, 336] width 69 height 40
click at [288, 340] on icon "button" at bounding box center [293, 336] width 19 height 19
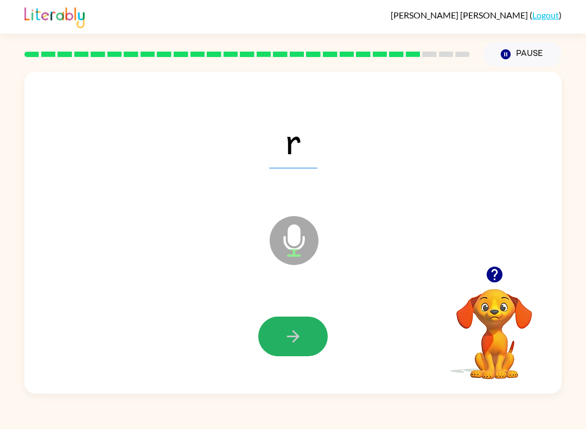
click at [289, 327] on icon "button" at bounding box center [293, 336] width 19 height 19
click at [280, 344] on button "button" at bounding box center [292, 336] width 69 height 40
click at [282, 337] on button "button" at bounding box center [292, 336] width 69 height 40
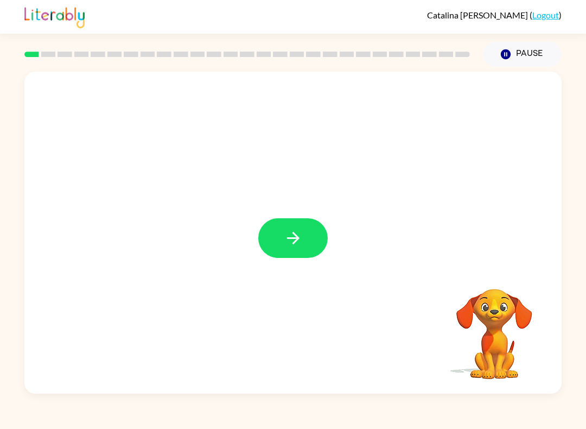
click at [305, 234] on button "button" at bounding box center [292, 238] width 69 height 40
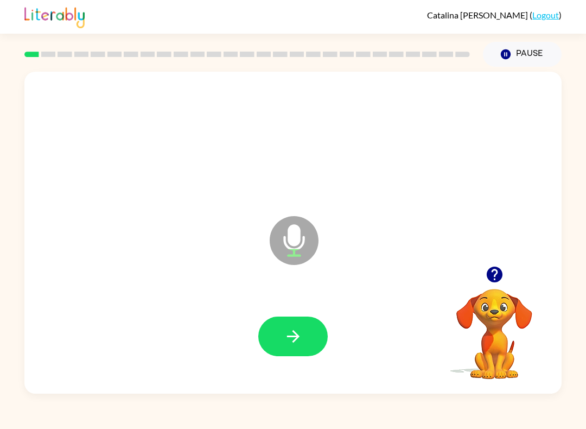
click at [305, 332] on button "button" at bounding box center [292, 336] width 69 height 40
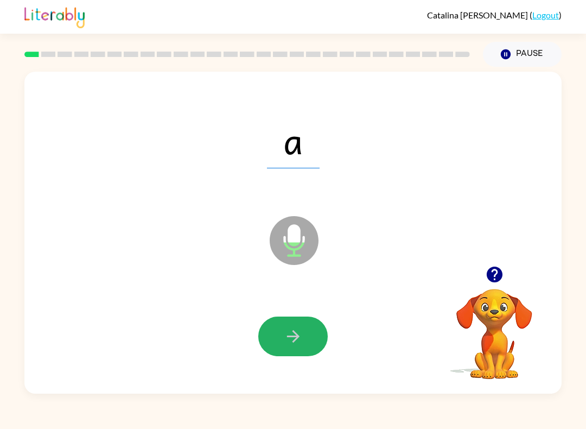
click at [308, 325] on button "button" at bounding box center [292, 336] width 69 height 40
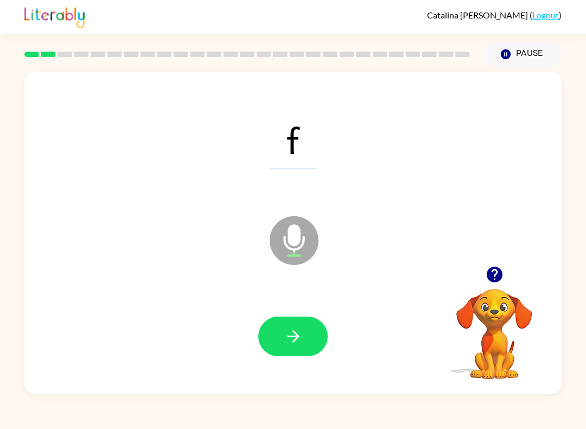
click at [302, 335] on icon "button" at bounding box center [293, 336] width 19 height 19
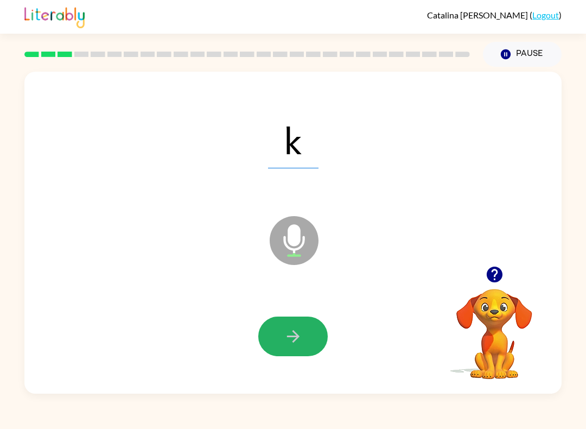
click at [284, 328] on icon "button" at bounding box center [293, 336] width 19 height 19
click at [288, 330] on icon "button" at bounding box center [293, 336] width 19 height 19
click at [301, 334] on icon "button" at bounding box center [293, 336] width 19 height 19
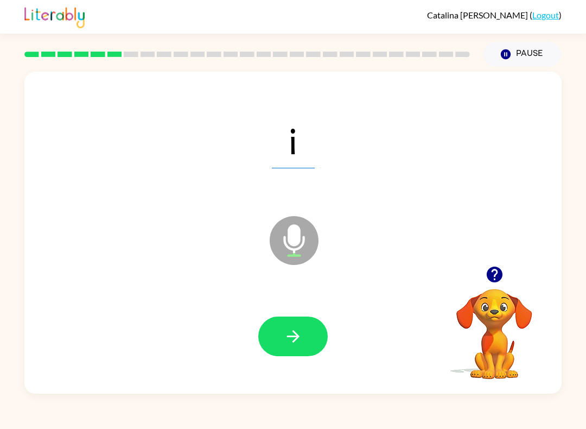
click at [294, 331] on icon "button" at bounding box center [293, 336] width 19 height 19
click at [291, 335] on icon "button" at bounding box center [293, 336] width 19 height 19
click at [289, 342] on icon "button" at bounding box center [293, 336] width 19 height 19
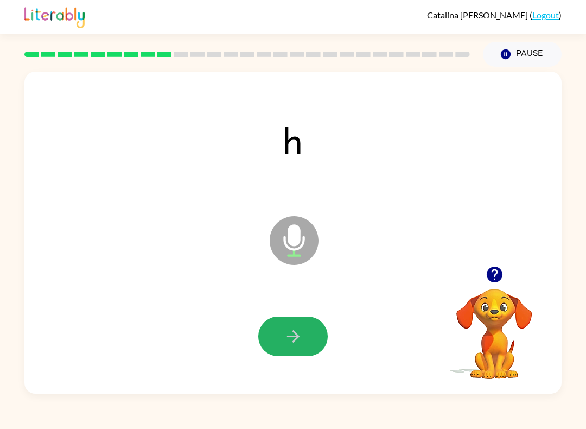
click at [304, 345] on button "button" at bounding box center [292, 336] width 69 height 40
click at [304, 334] on button "button" at bounding box center [292, 336] width 69 height 40
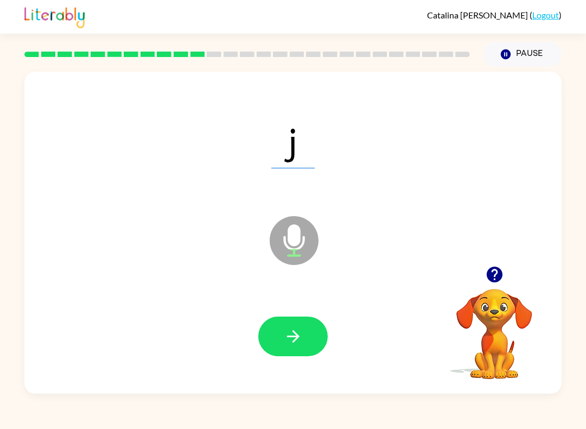
click at [282, 348] on button "button" at bounding box center [292, 336] width 69 height 40
click at [284, 342] on icon "button" at bounding box center [293, 336] width 19 height 19
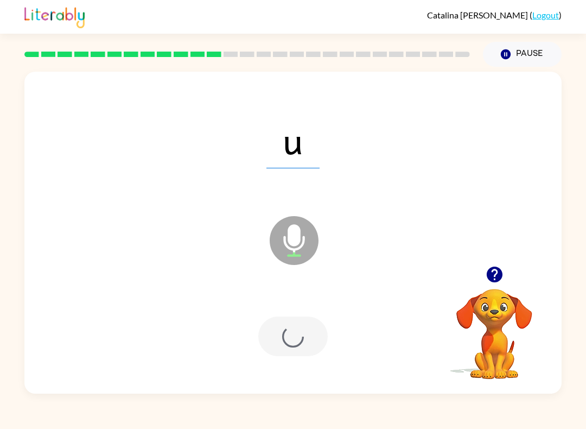
click at [284, 341] on div at bounding box center [292, 336] width 69 height 40
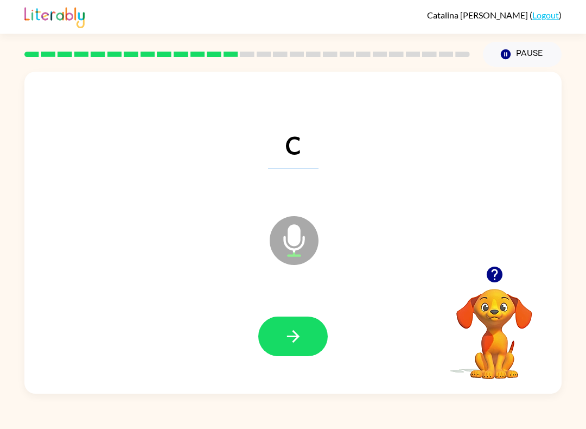
click at [299, 334] on icon "button" at bounding box center [293, 336] width 19 height 19
click at [302, 326] on button "button" at bounding box center [292, 336] width 69 height 40
click at [291, 334] on icon "button" at bounding box center [293, 336] width 19 height 19
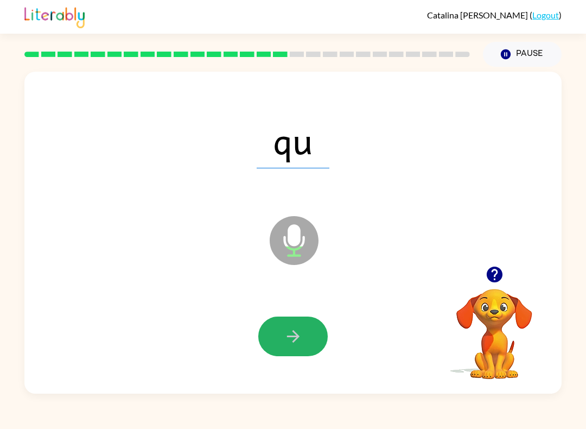
click at [288, 347] on button "button" at bounding box center [292, 336] width 69 height 40
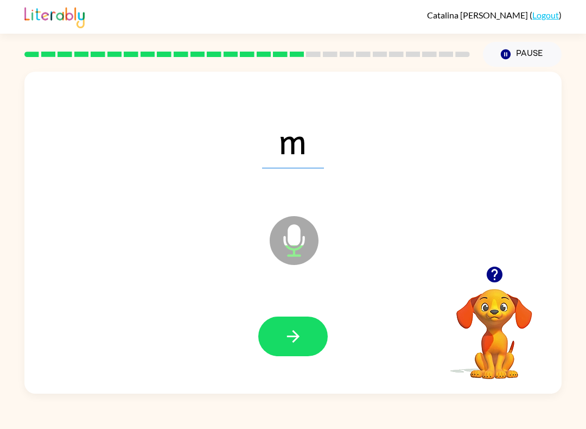
click at [273, 343] on button "button" at bounding box center [292, 336] width 69 height 40
click at [303, 335] on button "button" at bounding box center [292, 336] width 69 height 40
click at [298, 340] on icon "button" at bounding box center [293, 336] width 19 height 19
click at [301, 336] on icon "button" at bounding box center [293, 336] width 19 height 19
click at [303, 325] on button "button" at bounding box center [292, 336] width 69 height 40
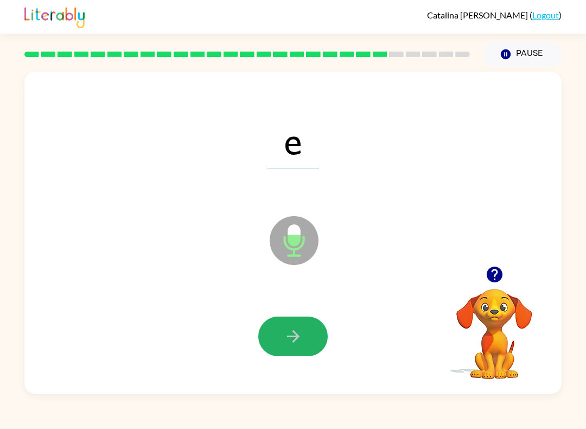
click at [303, 337] on button "button" at bounding box center [292, 336] width 69 height 40
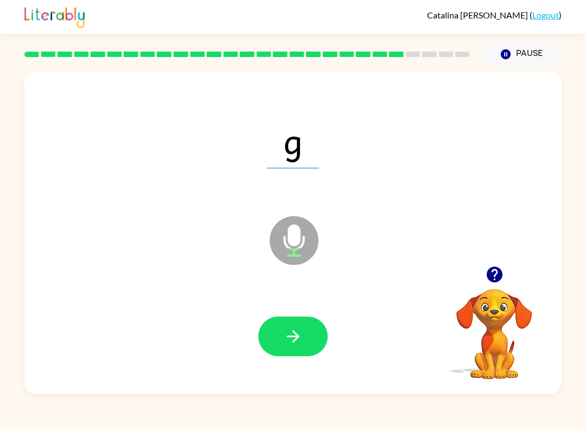
click at [308, 330] on button "button" at bounding box center [292, 336] width 69 height 40
click at [302, 328] on icon "button" at bounding box center [293, 336] width 19 height 19
click at [295, 342] on icon "button" at bounding box center [293, 336] width 19 height 19
click at [303, 345] on button "button" at bounding box center [292, 336] width 69 height 40
